Goal: Task Accomplishment & Management: Complete application form

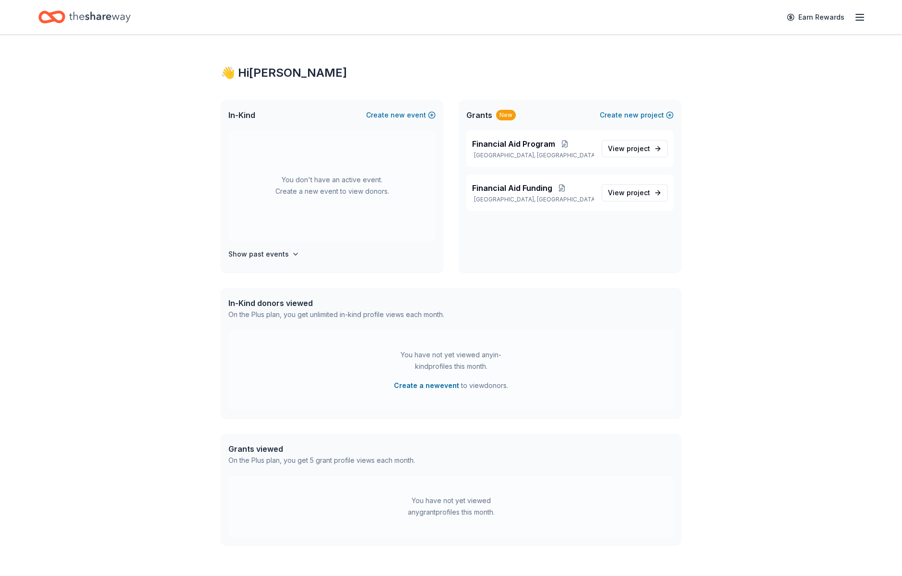
scroll to position [1, 0]
click at [388, 113] on button "Create new event" at bounding box center [401, 114] width 70 height 12
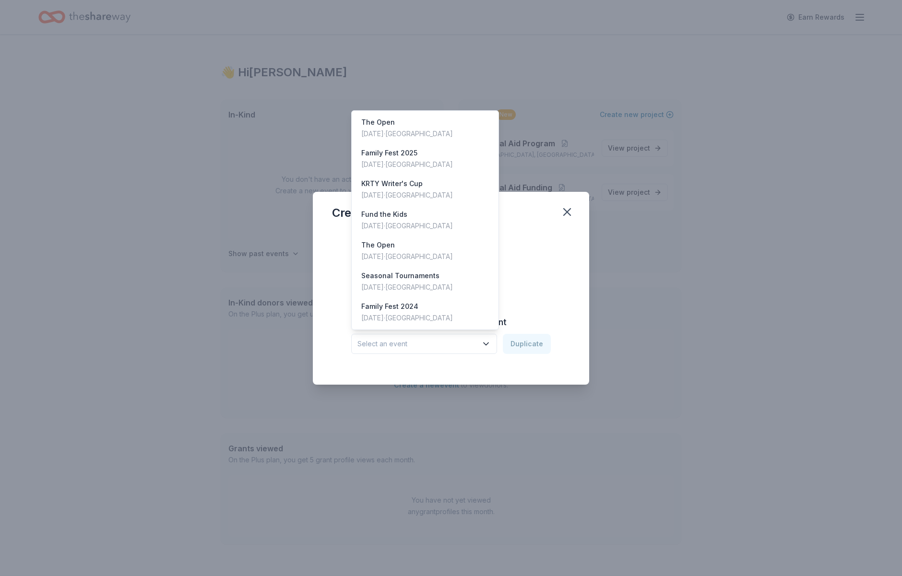
click at [482, 345] on button "Select an event" at bounding box center [424, 344] width 146 height 20
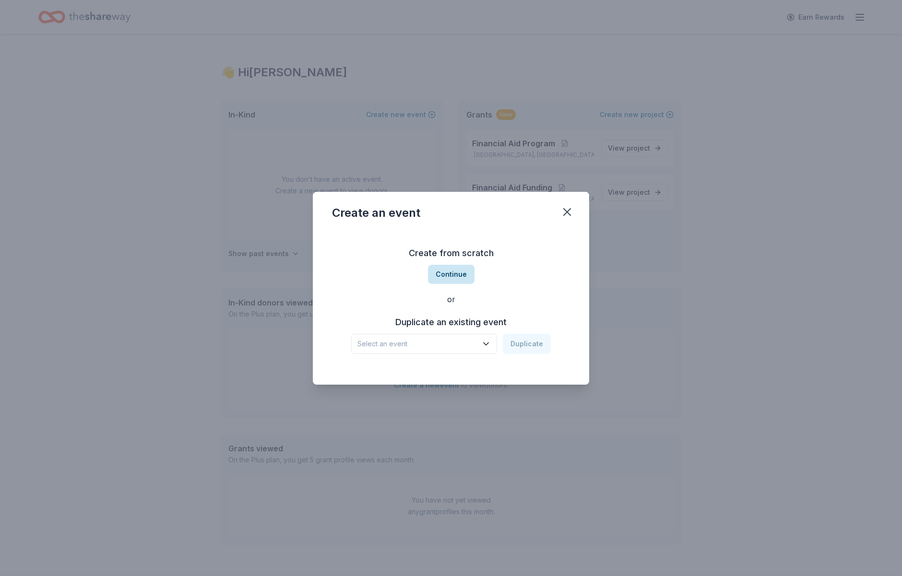
click at [457, 271] on button "Continue" at bounding box center [451, 274] width 47 height 19
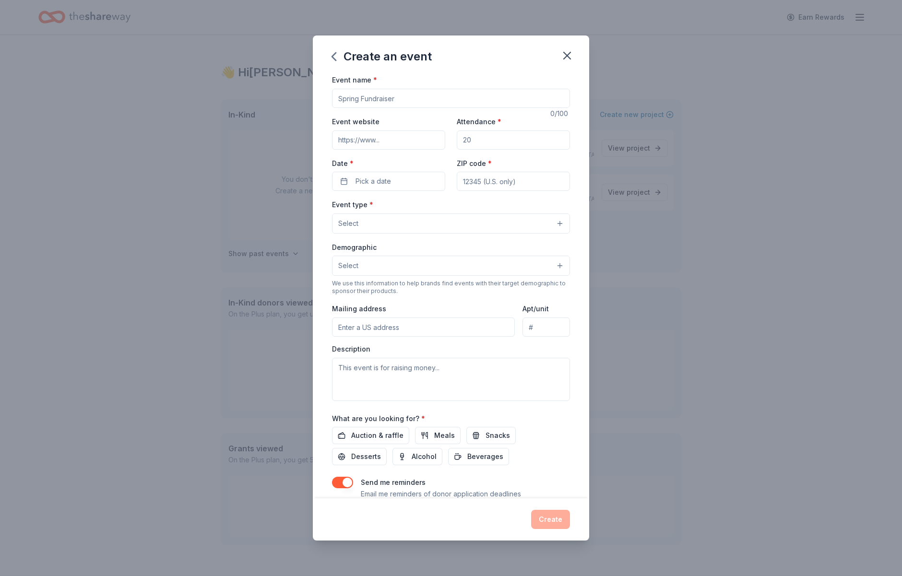
click at [400, 87] on div "Event name *" at bounding box center [451, 91] width 238 height 34
click at [399, 95] on input "Event name *" at bounding box center [451, 98] width 238 height 19
type input "FUND the KIDS"
click at [383, 143] on input "Event website" at bounding box center [388, 140] width 113 height 19
paste input "[URL][DOMAIN_NAME]"
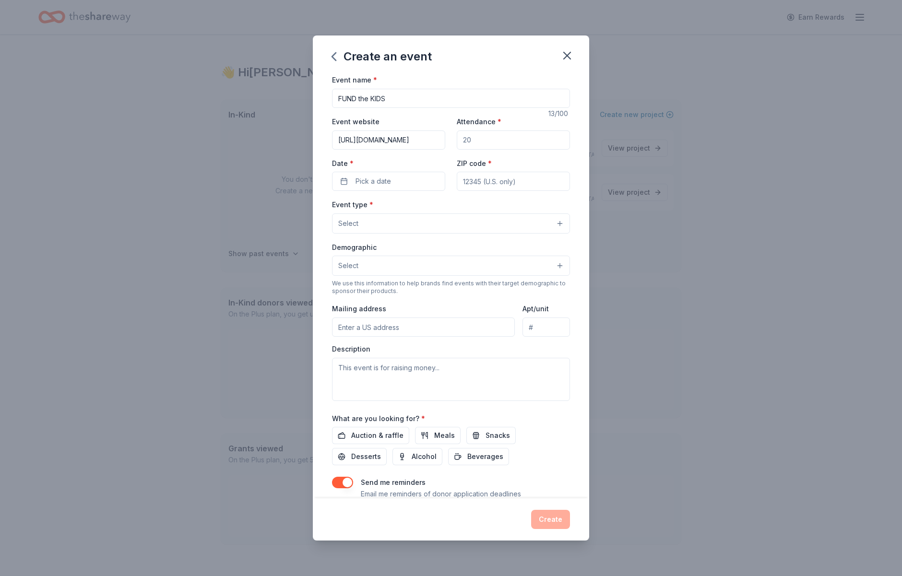
scroll to position [0, 136]
type input "[URL][DOMAIN_NAME]"
click at [494, 144] on input "Attendance *" at bounding box center [513, 140] width 113 height 19
type input "1"
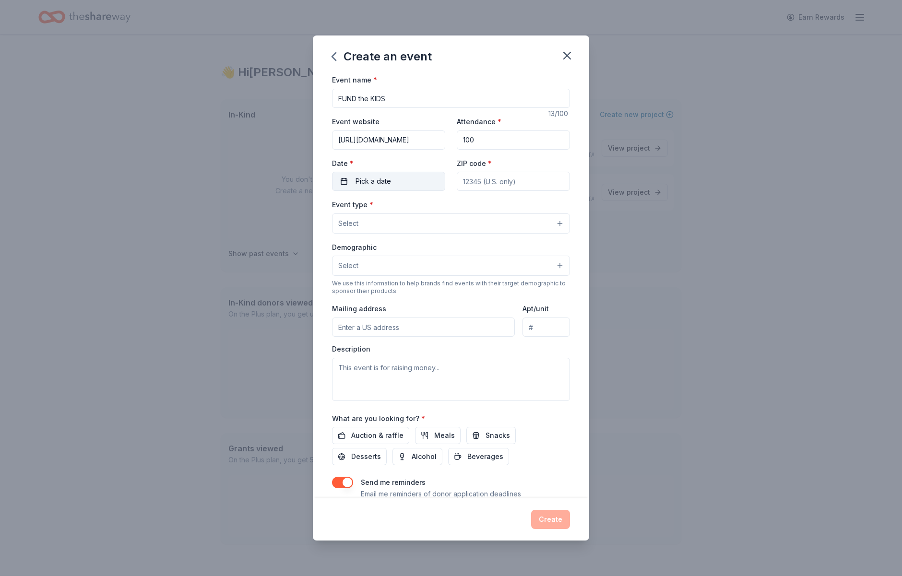
type input "100"
click at [399, 186] on button "Pick a date" at bounding box center [388, 181] width 113 height 19
click at [444, 206] on button "Go to next month" at bounding box center [440, 206] width 13 height 13
click at [436, 306] on button "27" at bounding box center [440, 306] width 17 height 17
click at [533, 179] on input "ZIP code *" at bounding box center [513, 181] width 113 height 19
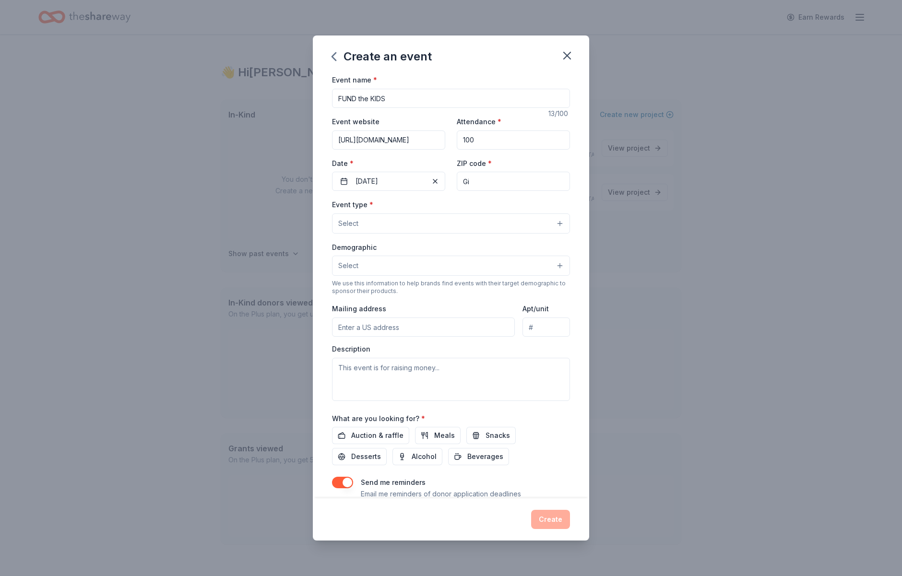
type input "G"
type input "95020"
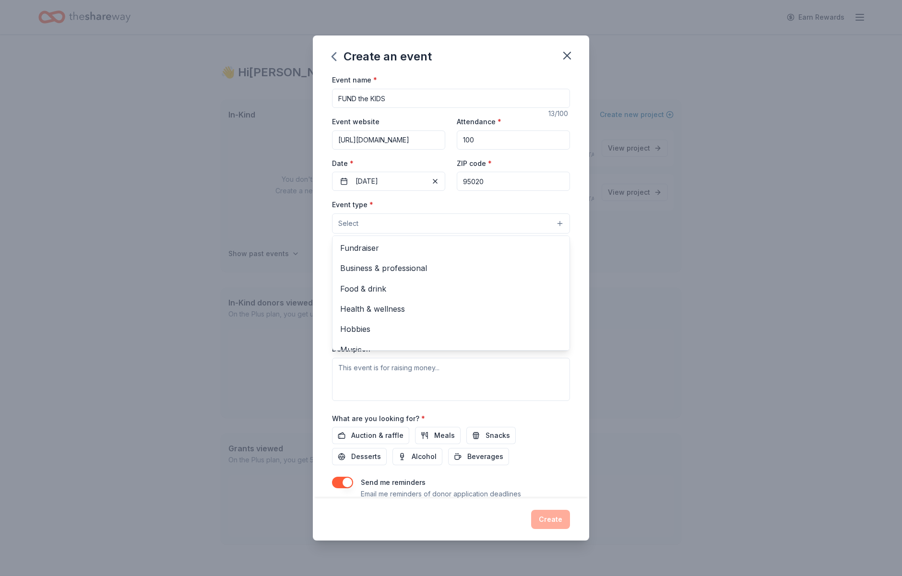
click at [452, 226] on button "Select" at bounding box center [451, 224] width 238 height 20
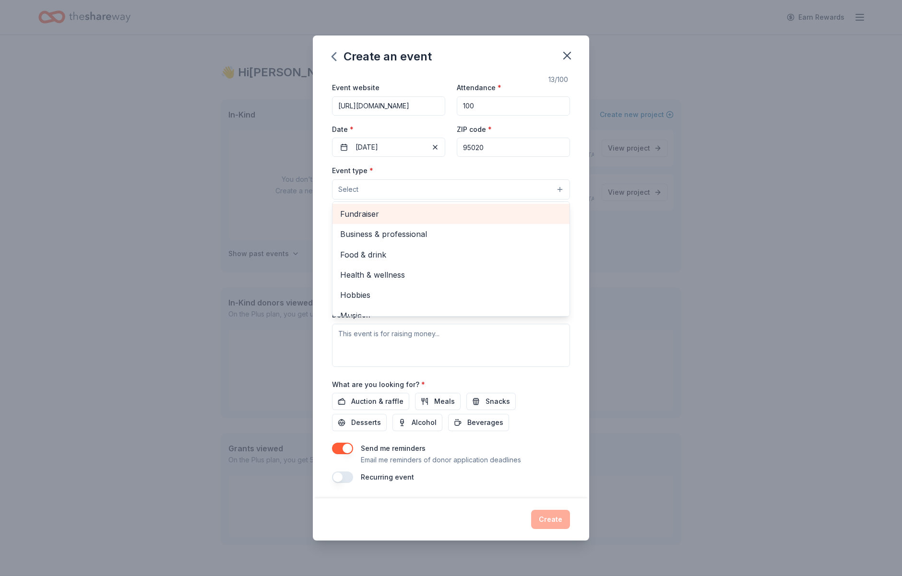
click at [437, 218] on span "Fundraiser" at bounding box center [451, 214] width 222 height 12
click at [461, 208] on span "Business & professional" at bounding box center [451, 214] width 222 height 12
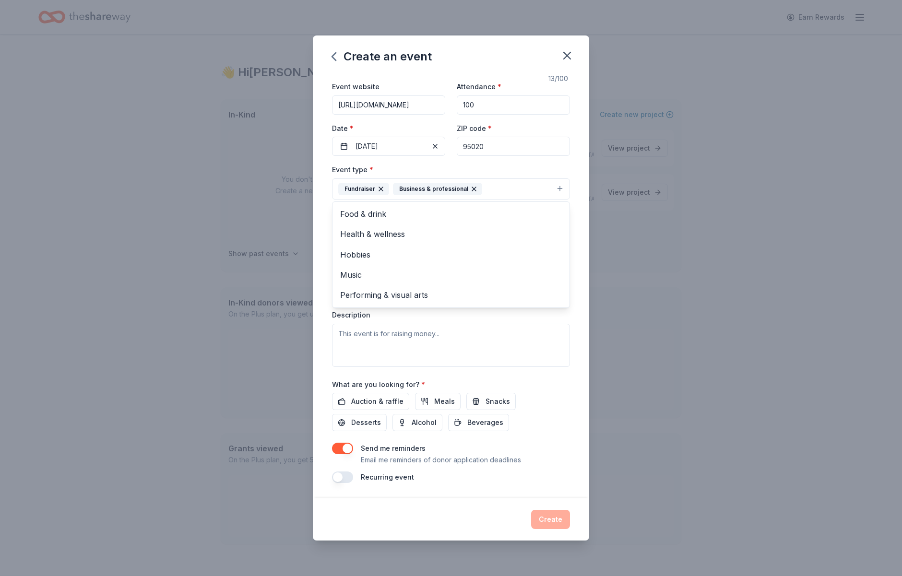
click at [575, 265] on div "Event name * FUND the KIDS 13 /100 Event website [URL][DOMAIN_NAME] Attendance …" at bounding box center [451, 286] width 276 height 424
click at [399, 227] on button "Select" at bounding box center [451, 232] width 238 height 20
click at [500, 186] on div "Event type * Fundraiser Business & professional Demographic Select All genders …" at bounding box center [451, 265] width 238 height 203
click at [524, 188] on button "Fundraiser Business & professional" at bounding box center [451, 189] width 238 height 21
click at [565, 188] on button "Fundraiser Business & professional" at bounding box center [451, 189] width 238 height 21
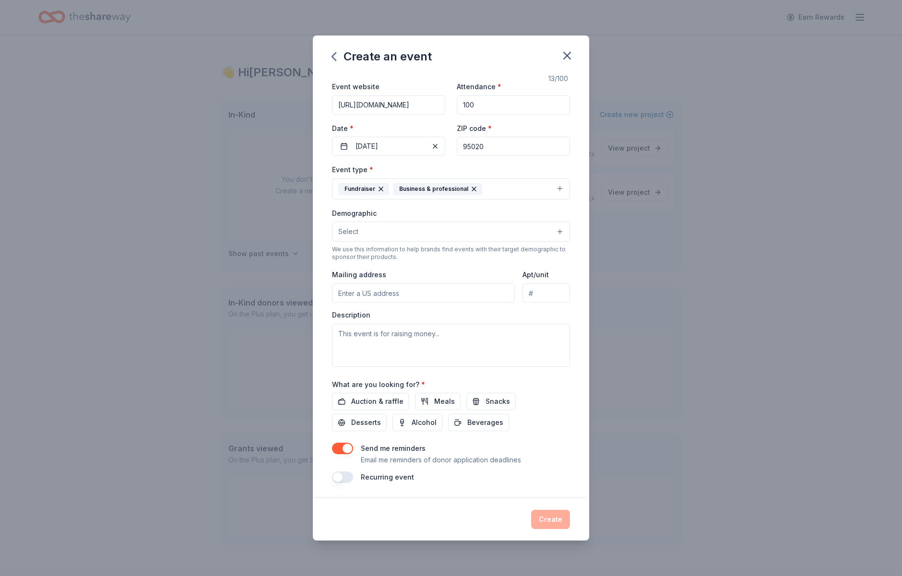
click at [565, 188] on button "Fundraiser Business & professional" at bounding box center [451, 189] width 238 height 21
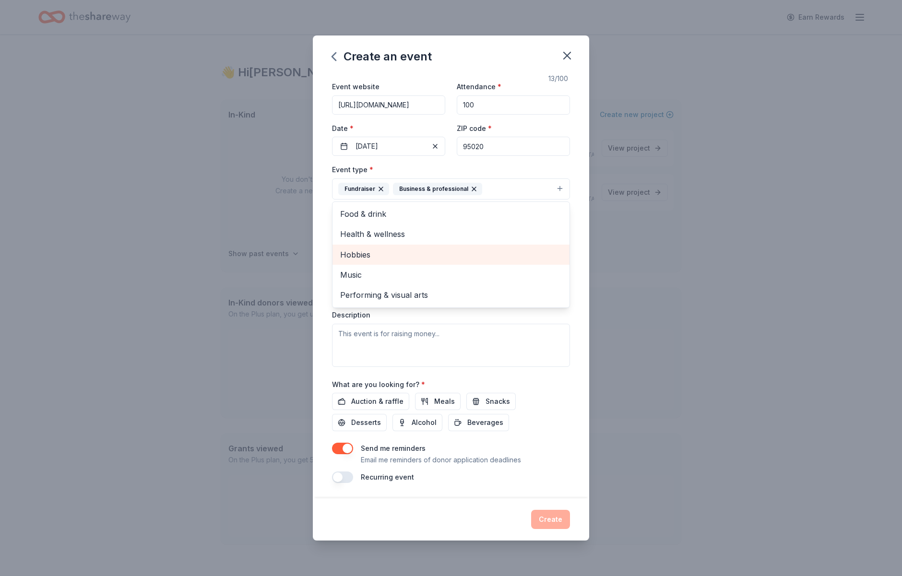
click at [385, 263] on div "Hobbies" at bounding box center [451, 255] width 237 height 20
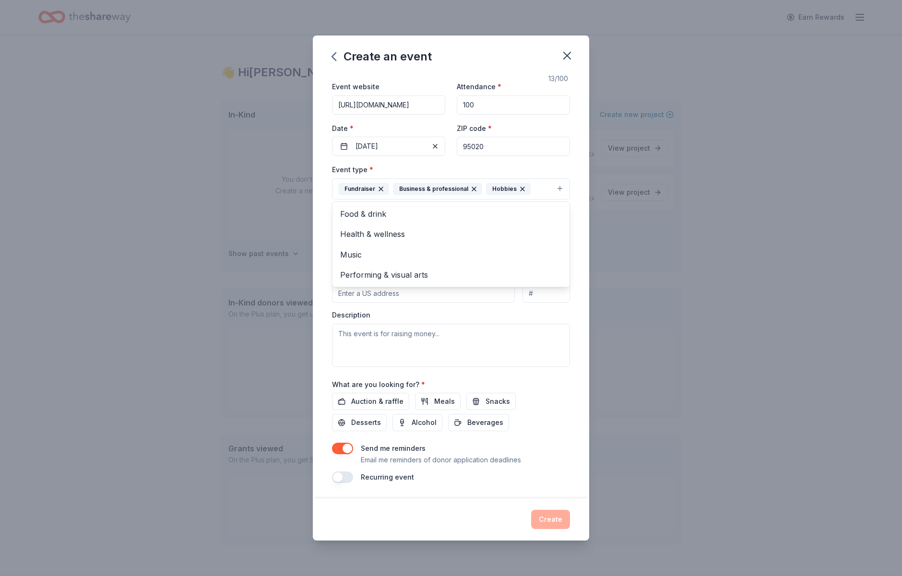
click at [624, 262] on div "Create an event Event name * FUND the KIDS 13 /100 Event website [URL][DOMAIN_N…" at bounding box center [451, 288] width 902 height 576
click at [353, 233] on span "Select" at bounding box center [348, 232] width 20 height 12
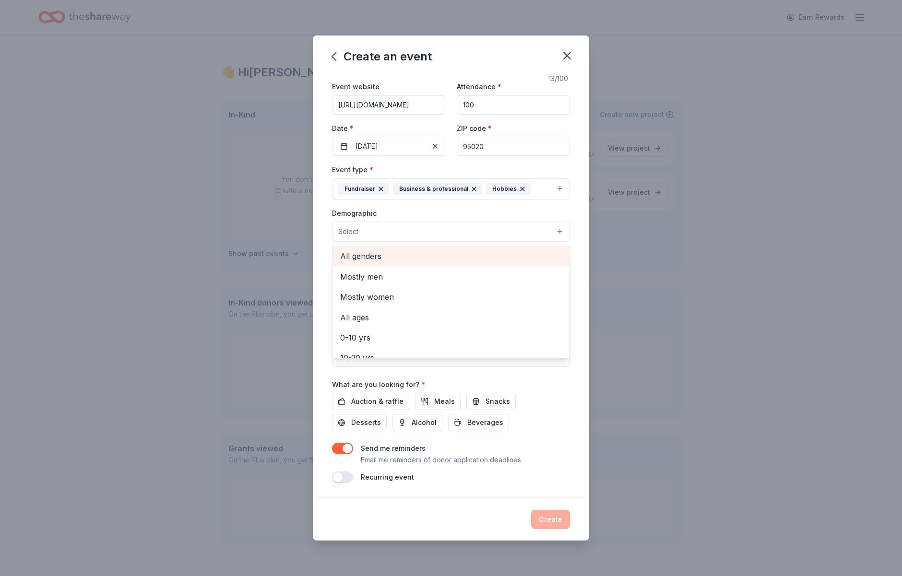
click at [356, 255] on span "All genders" at bounding box center [451, 256] width 222 height 12
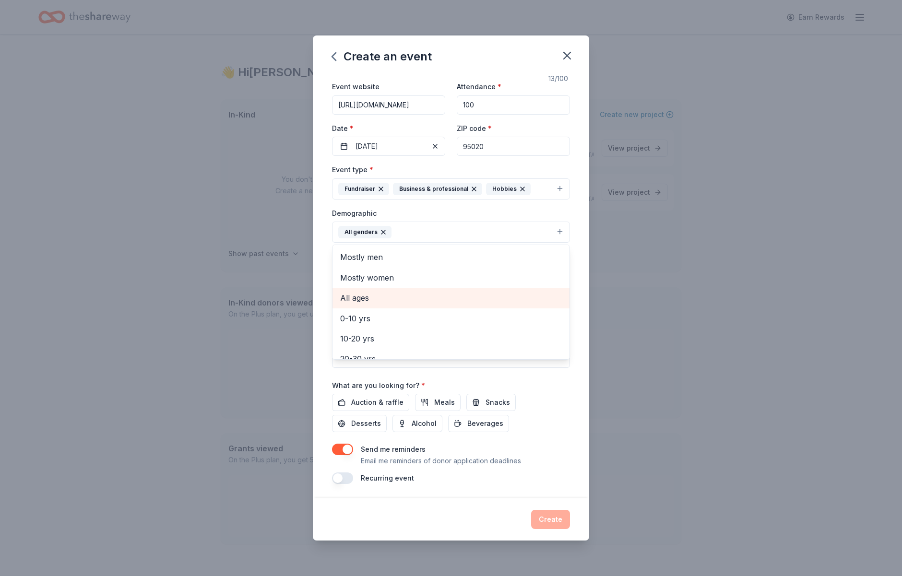
click at [369, 296] on span "All ages" at bounding box center [451, 298] width 222 height 12
click at [577, 282] on div "Event name * FUND the KIDS 13 /100 Event website [URL][DOMAIN_NAME] Attendance …" at bounding box center [451, 286] width 276 height 424
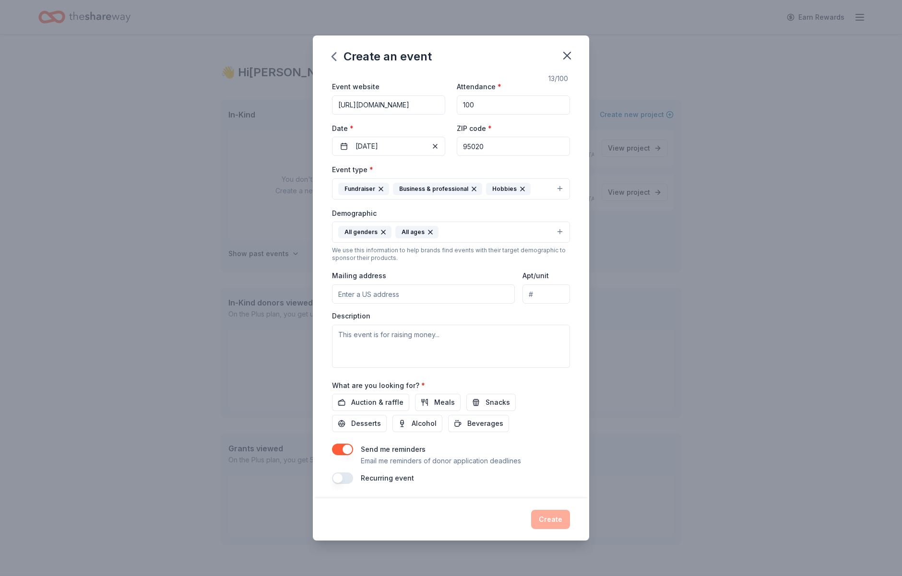
scroll to position [36, 0]
click at [366, 398] on span "Auction & raffle" at bounding box center [377, 402] width 52 height 12
click at [425, 397] on button "Meals" at bounding box center [438, 401] width 46 height 17
click at [479, 399] on button "Snacks" at bounding box center [491, 401] width 49 height 17
drag, startPoint x: 546, startPoint y: 399, endPoint x: 524, endPoint y: 417, distance: 28.6
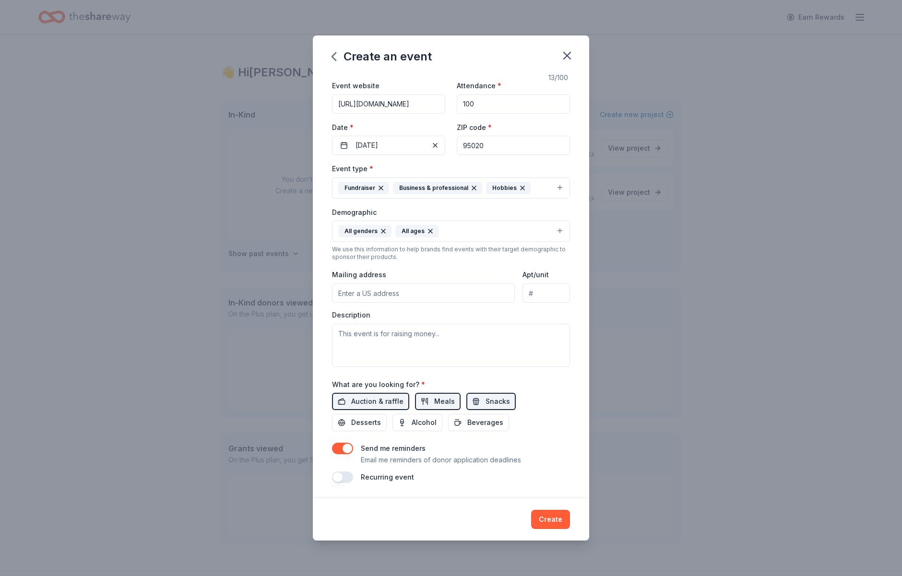
click at [381, 417] on span "Desserts" at bounding box center [366, 423] width 30 height 12
click at [448, 419] on button "Beverages" at bounding box center [478, 422] width 61 height 17
click at [412, 426] on span "Alcohol" at bounding box center [424, 423] width 25 height 12
click at [550, 514] on button "Create" at bounding box center [550, 519] width 39 height 19
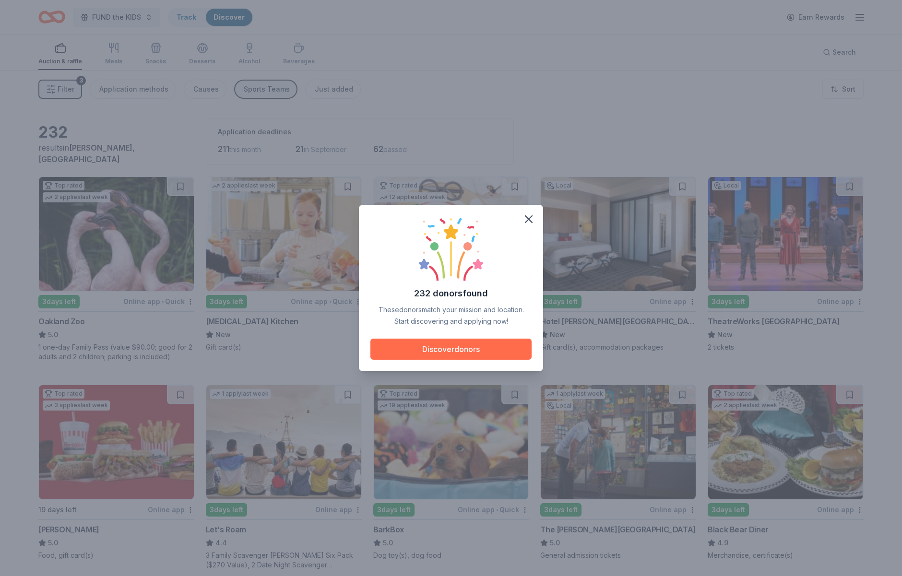
click at [455, 346] on button "Discover donors" at bounding box center [451, 349] width 161 height 21
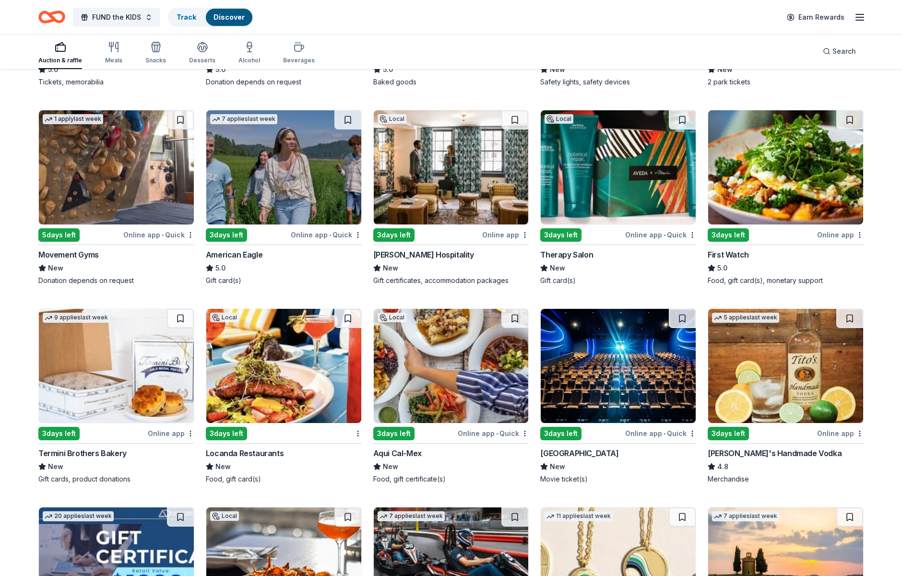
scroll to position [1103, 0]
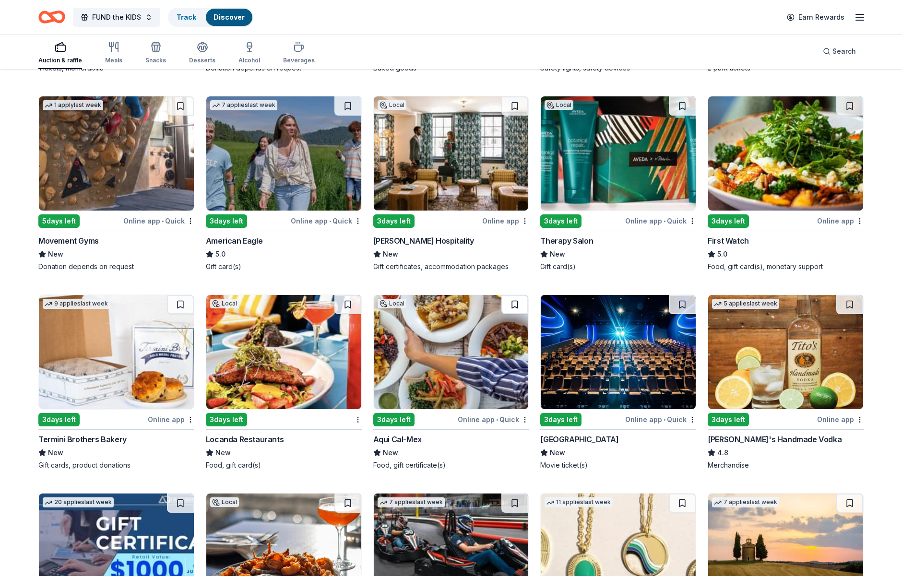
click at [515, 304] on button at bounding box center [515, 304] width 27 height 19
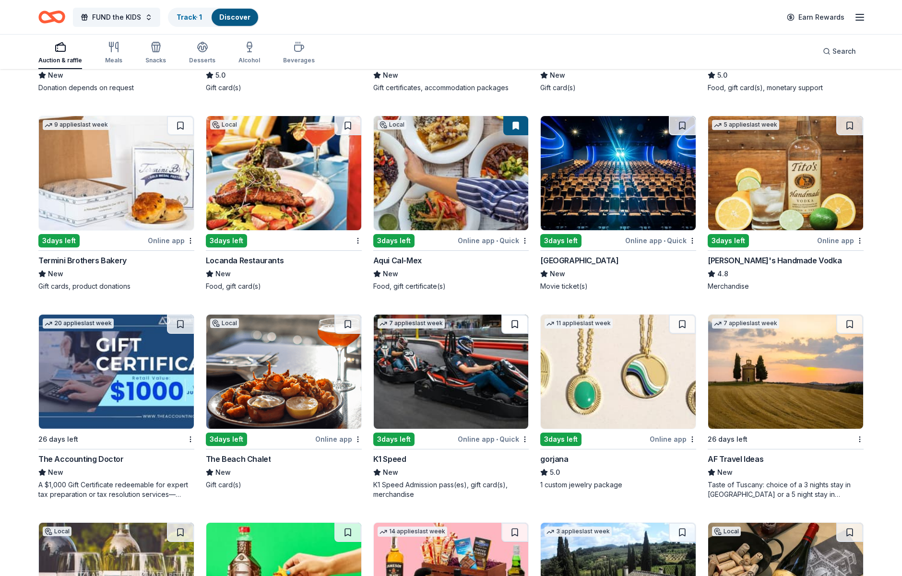
click at [513, 325] on button at bounding box center [515, 324] width 27 height 19
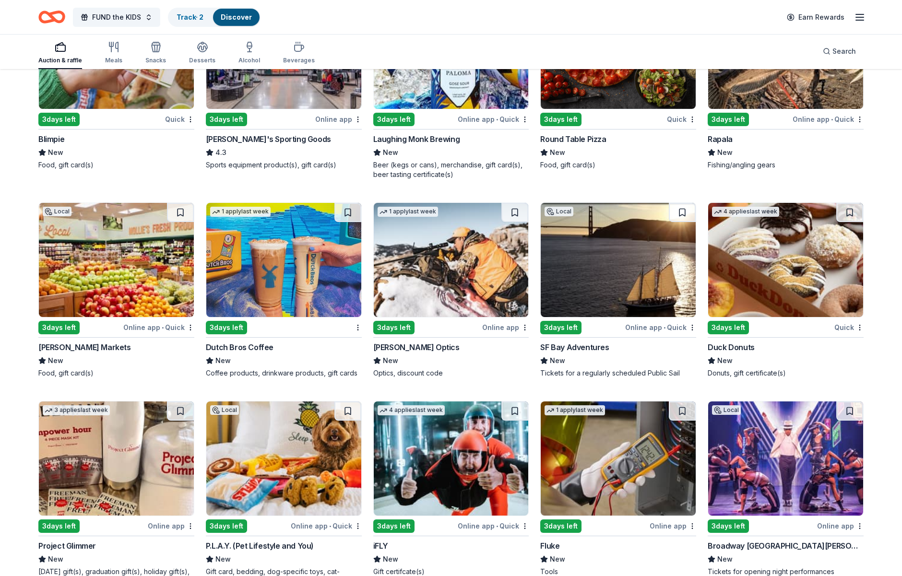
scroll to position [3709, 0]
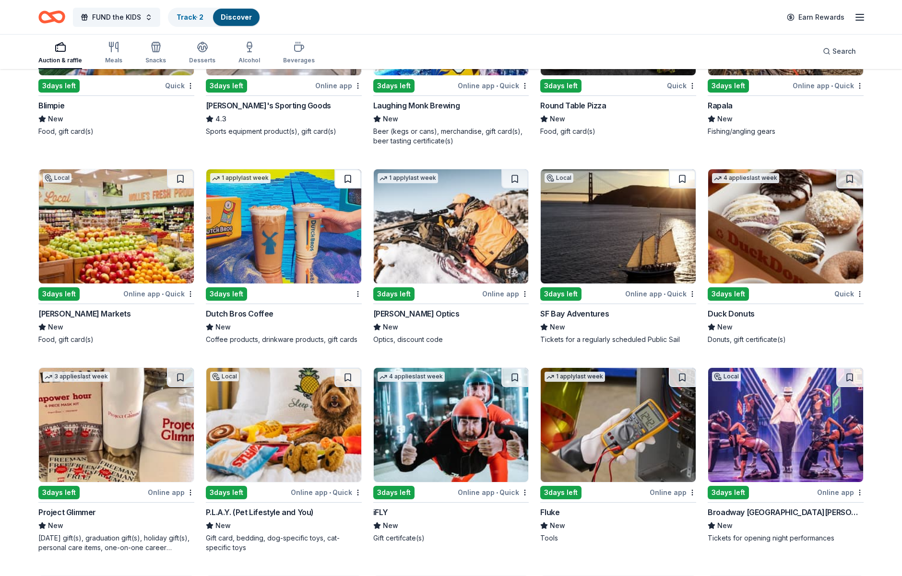
click at [345, 177] on button at bounding box center [348, 178] width 27 height 19
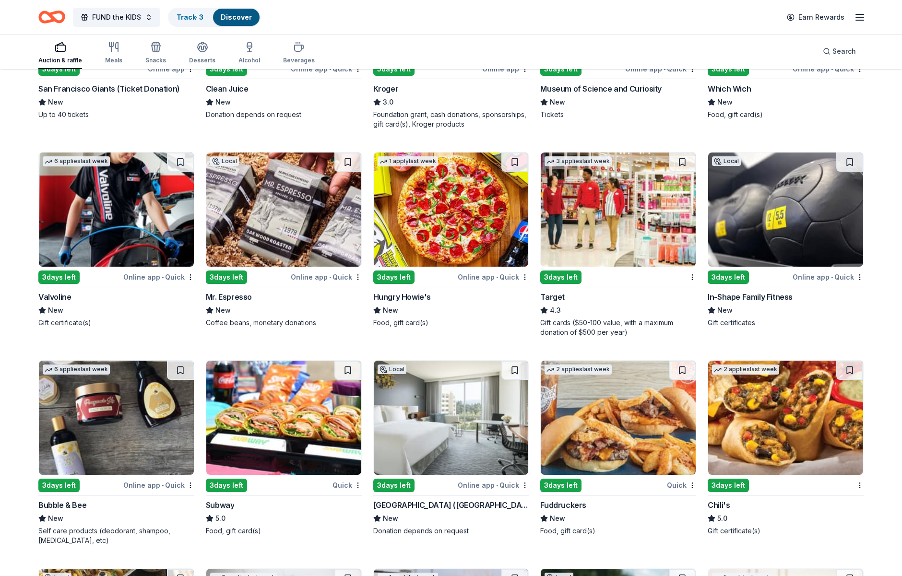
scroll to position [4539, 0]
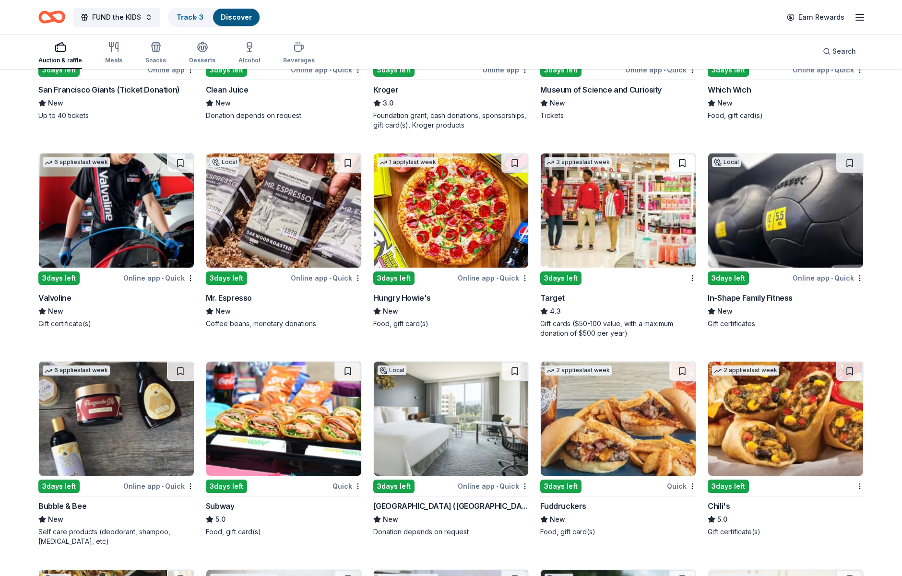
click at [683, 162] on button at bounding box center [682, 163] width 27 height 19
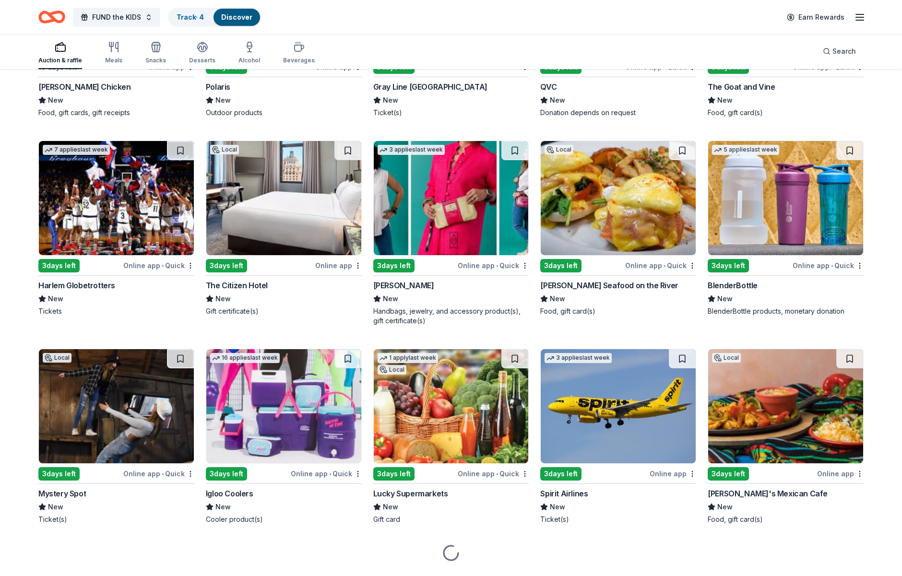
scroll to position [6994, 0]
